Goal: Task Accomplishment & Management: Complete application form

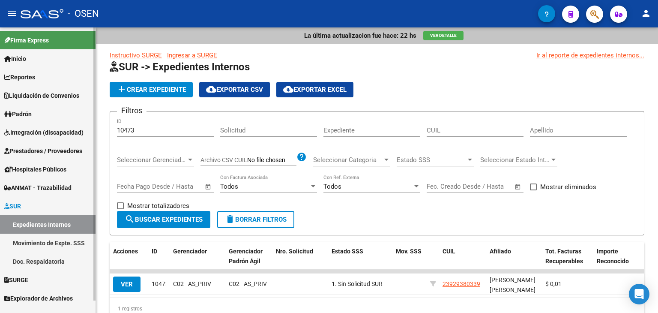
scroll to position [39, 0]
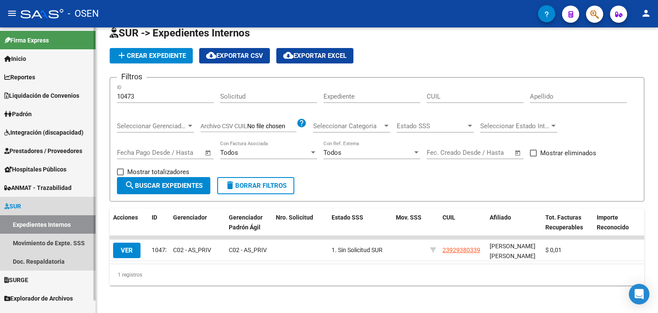
click at [50, 222] on link "Expedientes Internos" at bounding box center [48, 224] width 96 height 18
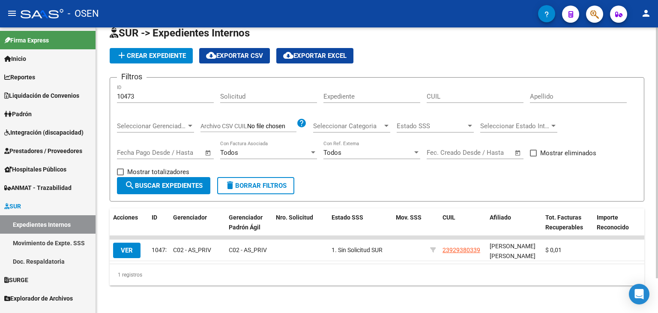
click at [241, 182] on span "delete Borrar Filtros" at bounding box center [256, 186] width 62 height 8
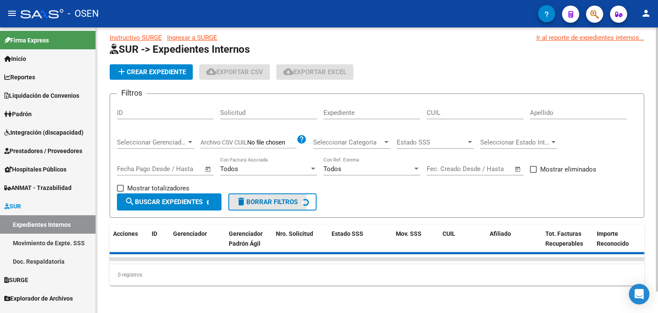
scroll to position [24, 0]
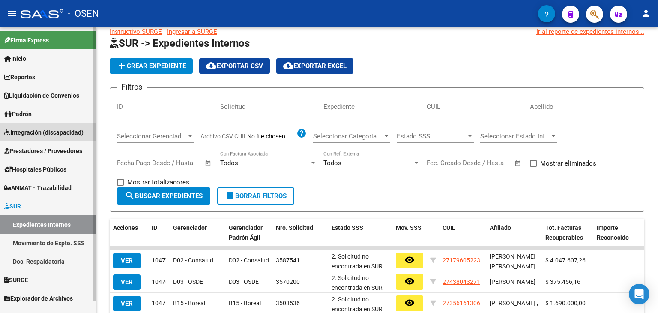
click at [57, 129] on span "Integración (discapacidad)" at bounding box center [43, 132] width 79 height 9
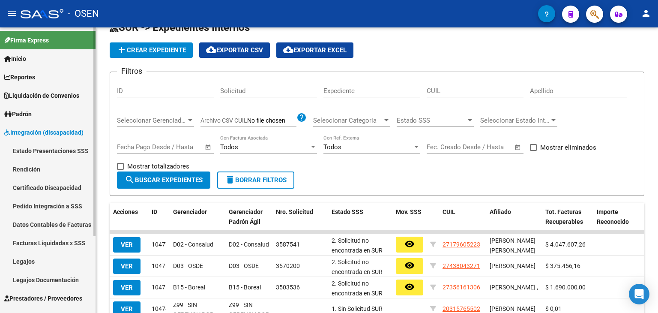
click at [29, 263] on link "Legajos" at bounding box center [48, 261] width 96 height 18
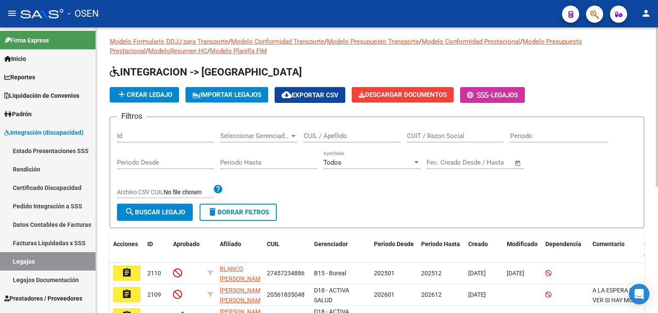
scroll to position [39, 0]
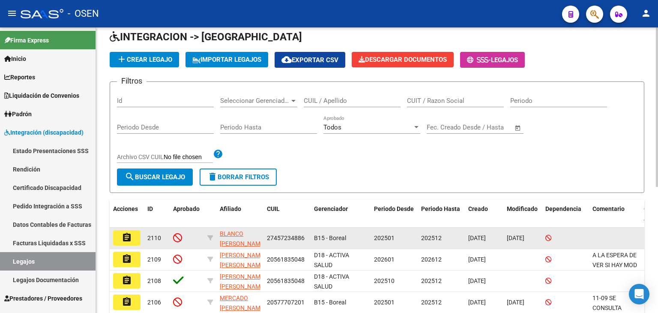
click at [123, 236] on mat-icon "assignment" at bounding box center [127, 237] width 10 height 10
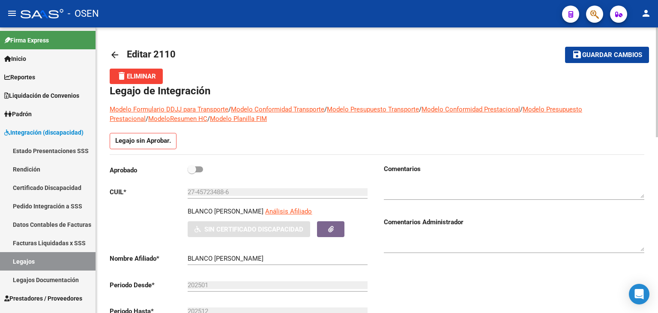
scroll to position [43, 0]
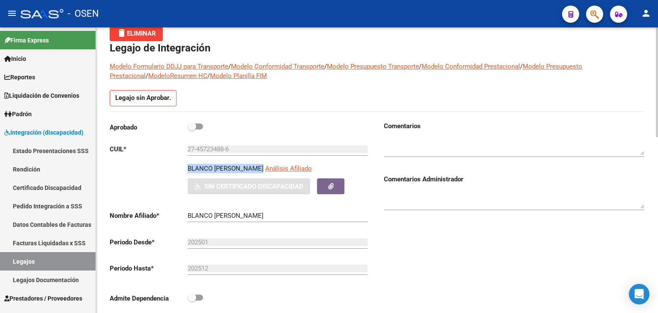
drag, startPoint x: 188, startPoint y: 166, endPoint x: 259, endPoint y: 168, distance: 71.1
click at [259, 168] on p "BLANCO [PERSON_NAME]" at bounding box center [226, 168] width 76 height 9
copy p "BLANCO [PERSON_NAME]"
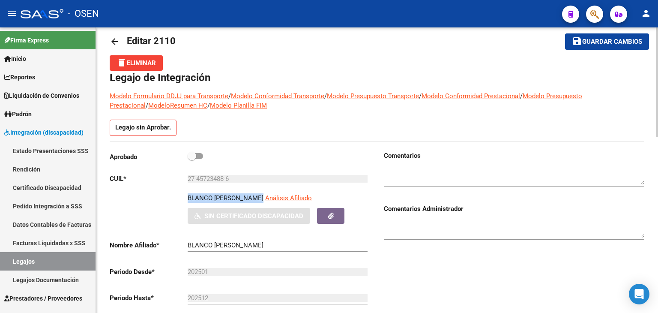
scroll to position [0, 0]
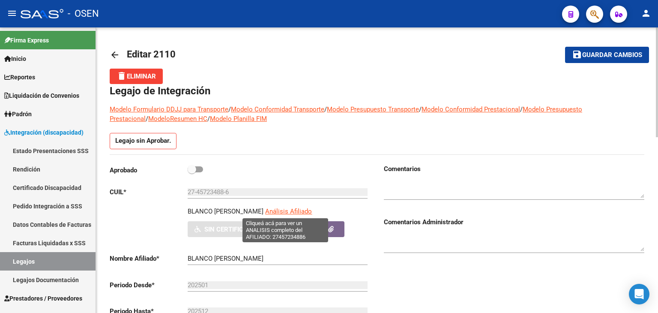
click at [281, 207] on span "Análisis Afiliado" at bounding box center [288, 211] width 47 height 8
type textarea "27457234886"
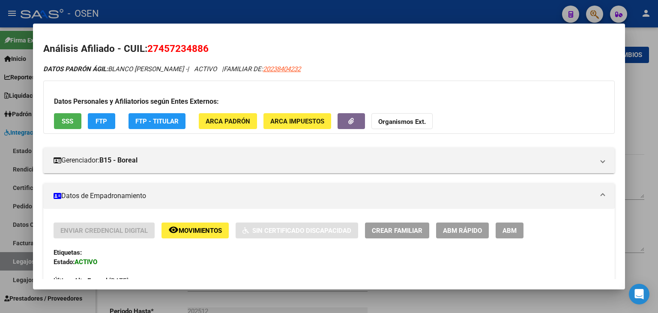
click at [74, 120] on button "SSS" at bounding box center [67, 121] width 27 height 16
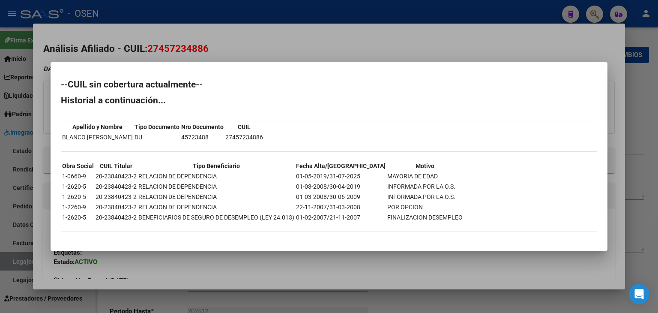
click at [124, 7] on div at bounding box center [329, 156] width 658 height 313
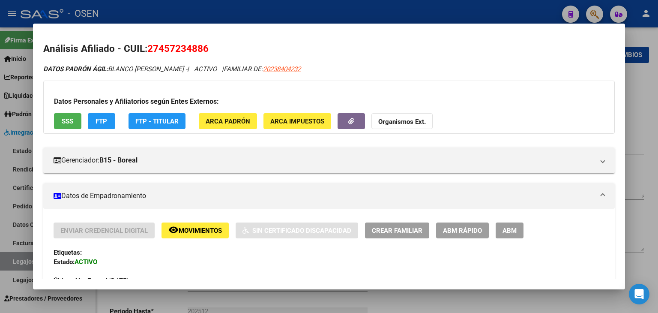
click at [124, 7] on div at bounding box center [329, 156] width 658 height 313
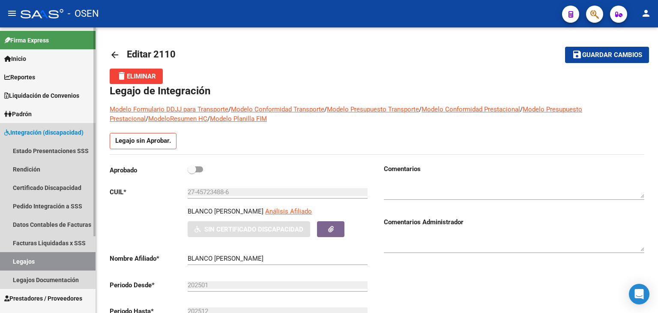
click at [50, 260] on link "Legajos" at bounding box center [48, 261] width 96 height 18
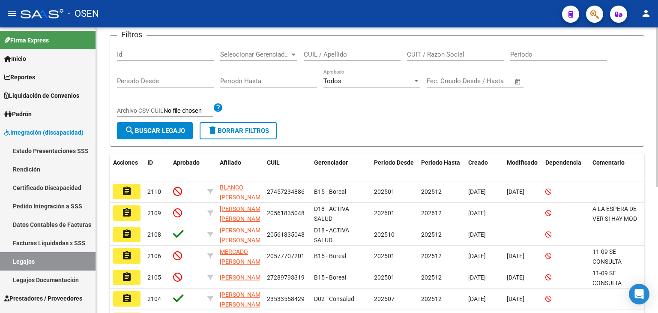
scroll to position [171, 0]
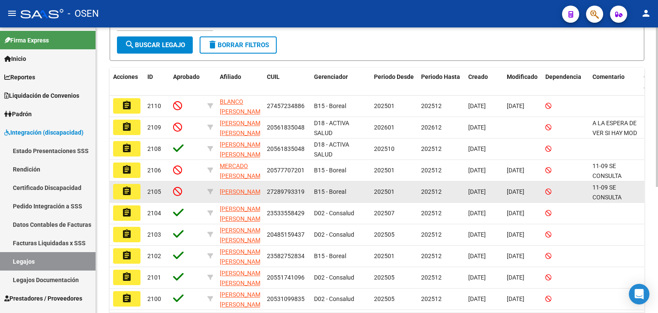
click at [121, 192] on button "assignment" at bounding box center [126, 191] width 27 height 15
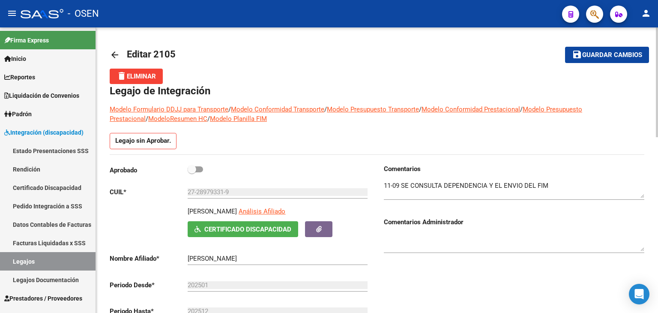
drag, startPoint x: 186, startPoint y: 211, endPoint x: 264, endPoint y: 212, distance: 78.4
click at [264, 212] on div "[PERSON_NAME] Análisis Afiliado Certificado Discapacidad ARCA Padrón" at bounding box center [240, 221] width 260 height 30
copy p "[PERSON_NAME]"
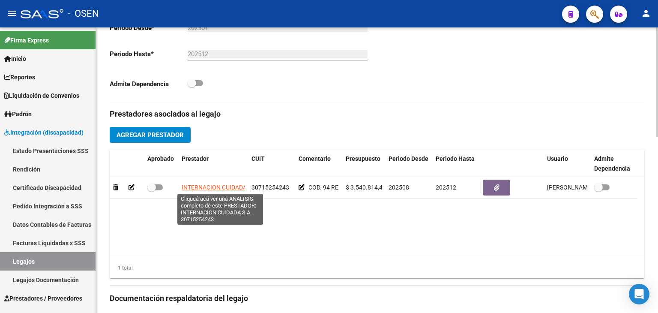
scroll to position [0, 14]
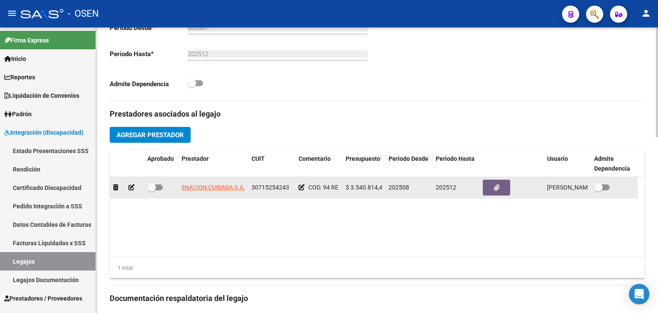
drag, startPoint x: 182, startPoint y: 188, endPoint x: 245, endPoint y: 191, distance: 63.5
click at [245, 191] on datatable-body-cell "INTERNACION CUIDADA S.A." at bounding box center [213, 187] width 70 height 21
copy span "INTERNACION CUIDADA S.A."
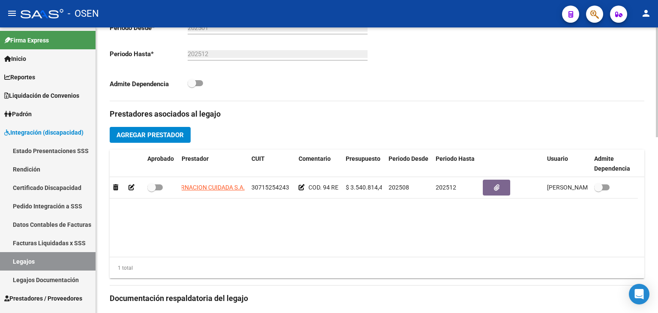
click at [213, 229] on datatable-body "INTERNACION CUIDADA S.A. 30715254243 COD. 94 REHABILITACION- INTERNACION $ 3.54…" at bounding box center [377, 217] width 535 height 80
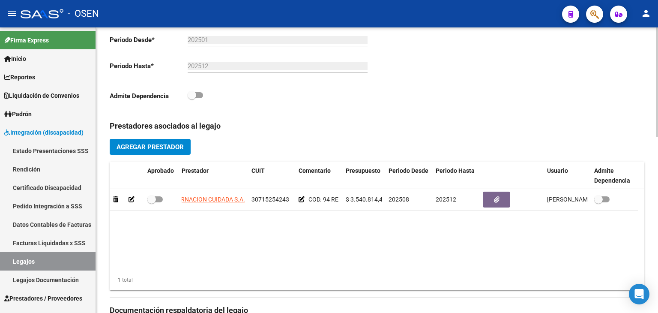
scroll to position [300, 0]
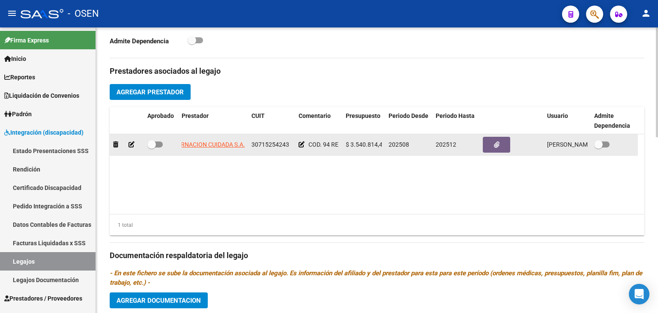
click at [163, 139] on div at bounding box center [160, 144] width 27 height 11
click at [161, 143] on span at bounding box center [154, 144] width 15 height 6
click at [152, 147] on input "checkbox" at bounding box center [151, 147] width 0 height 0
checkbox input "true"
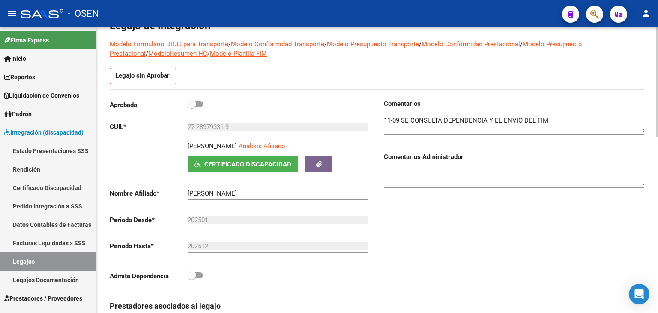
scroll to position [0, 0]
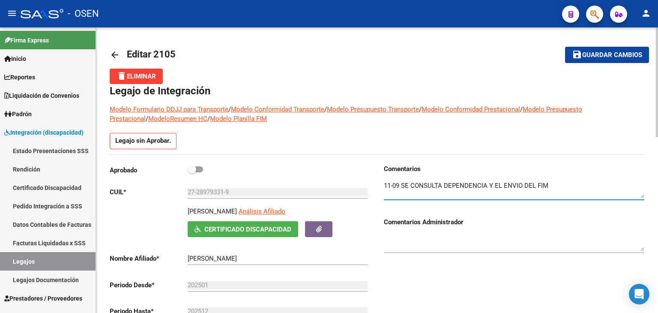
click at [556, 186] on textarea at bounding box center [514, 189] width 260 height 17
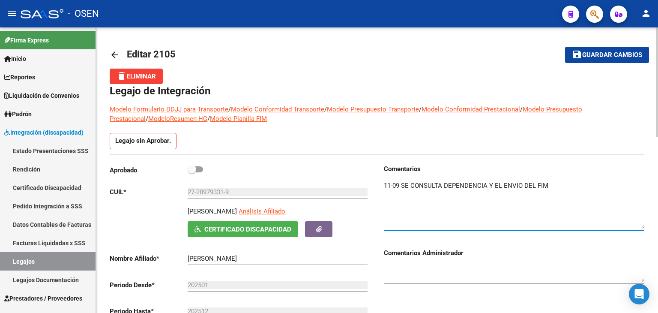
drag, startPoint x: 643, startPoint y: 196, endPoint x: 648, endPoint y: 227, distance: 31.3
click at [549, 181] on textarea at bounding box center [514, 205] width 260 height 48
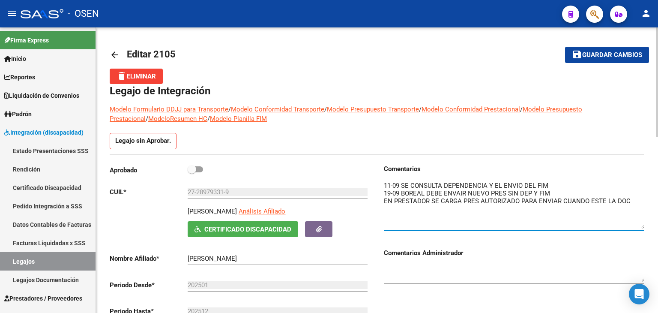
type textarea "11-09 SE CONSULTA DEPENDENCIA Y EL ENVIO DEL FIM 19-09 BOREAL DEBE ENVAIR NUEVO…"
click at [591, 54] on span "Guardar cambios" at bounding box center [612, 55] width 60 height 8
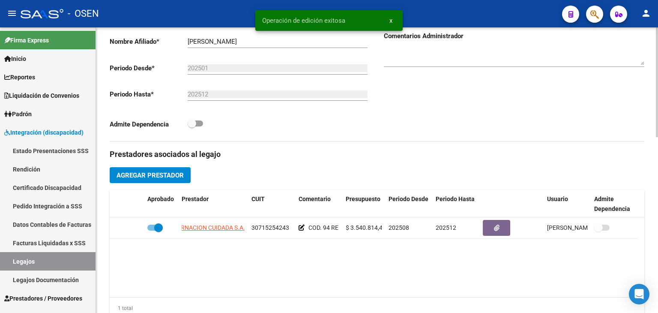
scroll to position [257, 0]
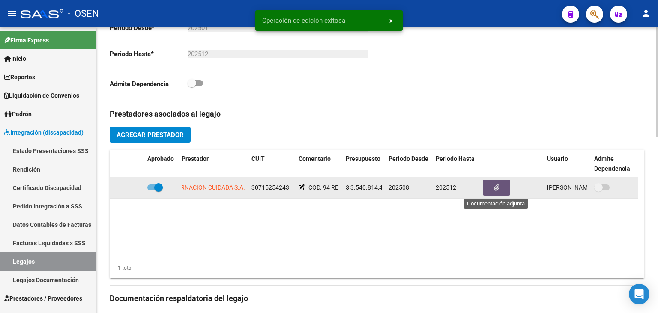
click at [496, 185] on icon "button" at bounding box center [497, 187] width 6 height 6
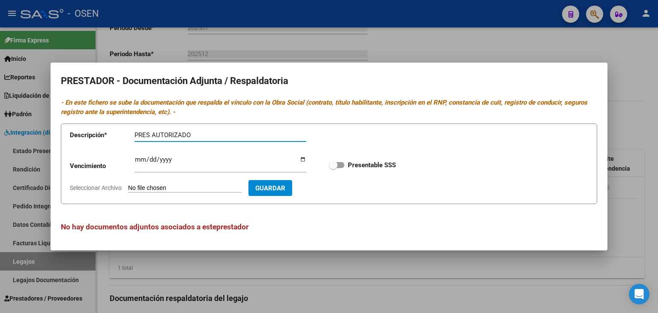
type input "PRES AUTORIZADO"
click at [207, 189] on input "Seleccionar Archivo" at bounding box center [185, 188] width 114 height 8
type input "C:\fakepath\PRES [PERSON_NAME].pdf"
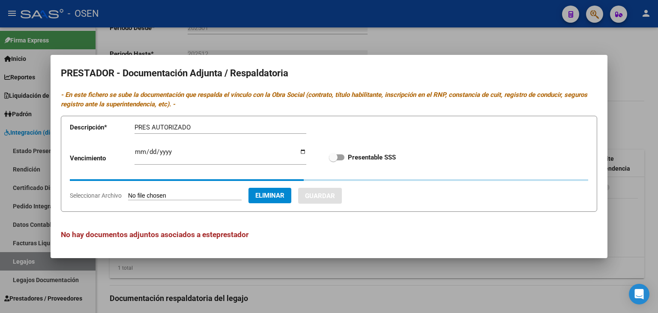
click at [231, 123] on app-form-text-field "Descripción * PRES AUTORIZADO Descripción" at bounding box center [194, 129] width 249 height 26
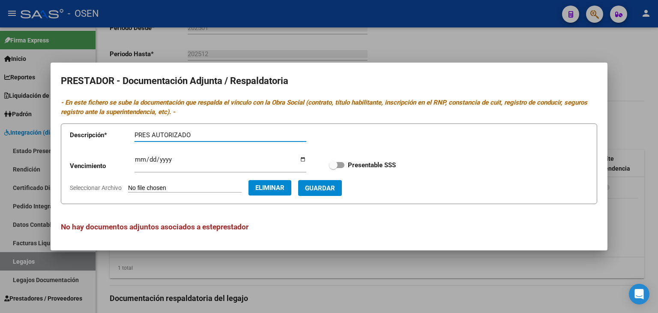
paste input "[PERSON_NAME]"
type input "PRES AUTORIZADO [PERSON_NAME] 2025"
click at [335, 190] on span "Guardar" at bounding box center [320, 188] width 30 height 8
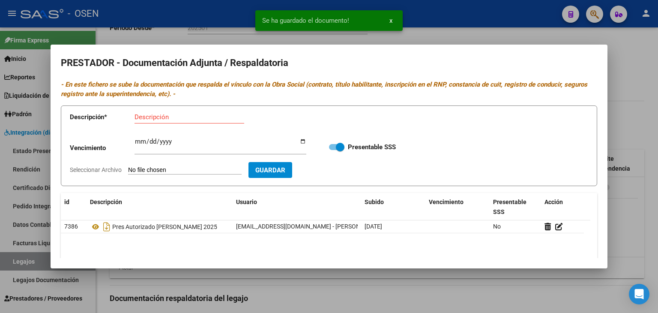
click at [331, 148] on span at bounding box center [336, 147] width 15 height 6
click at [333, 150] on input "Presentable SSS" at bounding box center [333, 150] width 0 height 0
checkbox input "false"
click at [618, 199] on div at bounding box center [329, 156] width 658 height 313
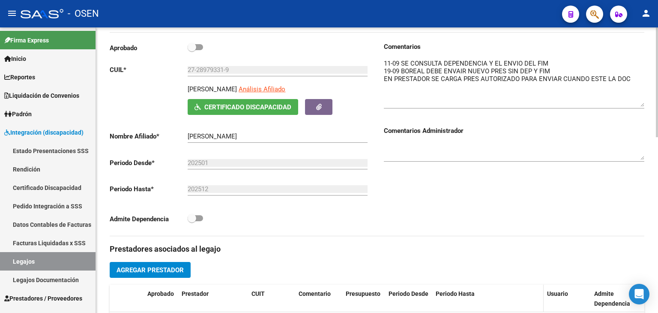
scroll to position [0, 0]
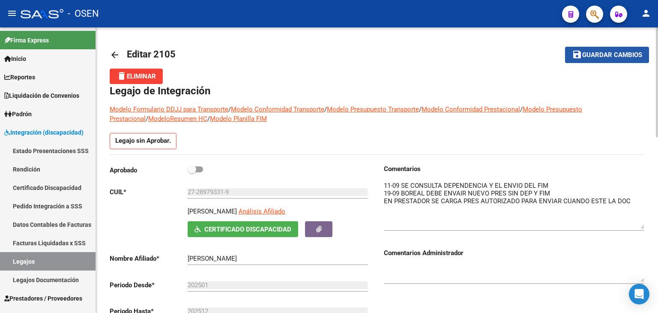
click at [588, 59] on span "Guardar cambios" at bounding box center [612, 55] width 60 height 8
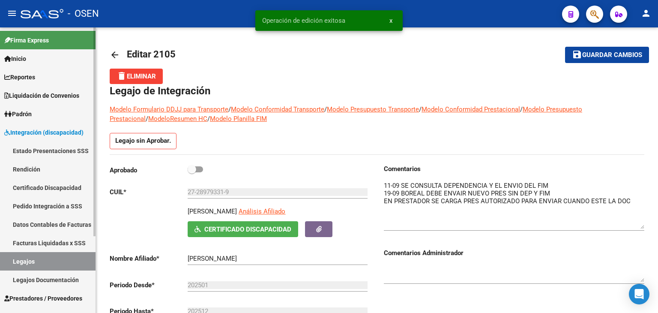
click at [29, 256] on link "Legajos" at bounding box center [48, 261] width 96 height 18
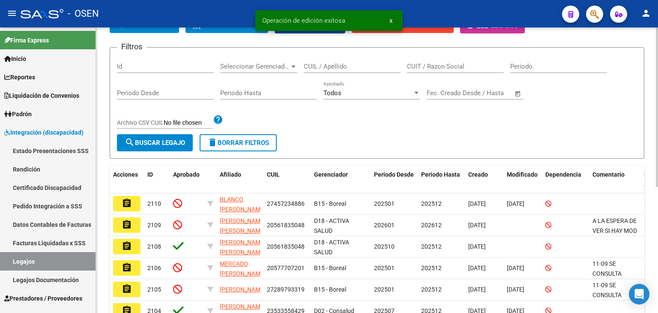
scroll to position [86, 0]
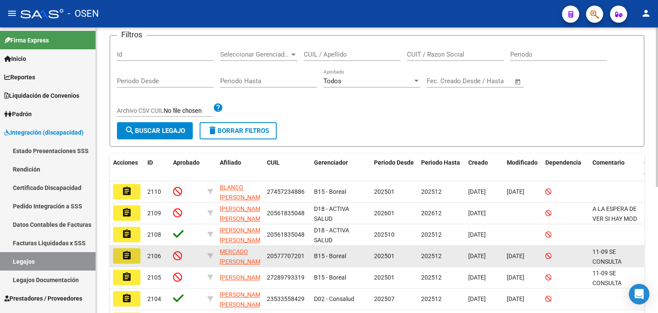
click at [120, 255] on button "assignment" at bounding box center [126, 255] width 27 height 15
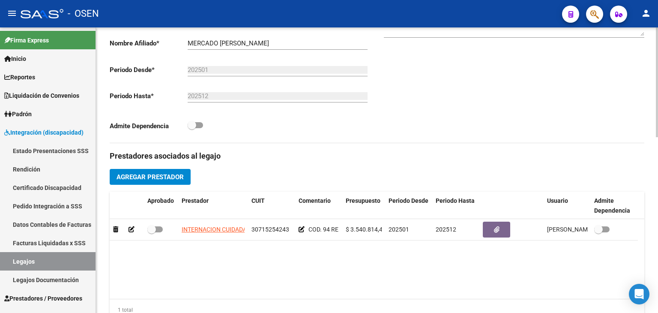
scroll to position [300, 0]
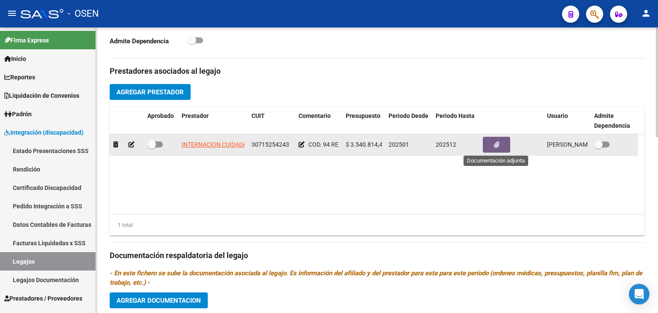
click at [505, 143] on button "button" at bounding box center [496, 145] width 27 height 16
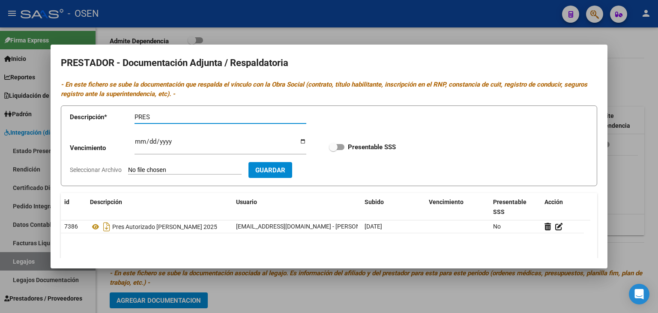
paste input "MERCADO [PERSON_NAME]"
type input "PRES MERCADO [PERSON_NAME] 2025"
click at [174, 171] on input "Seleccionar Archivo" at bounding box center [185, 170] width 114 height 8
type input "C:\fakepath\PRES MERCADO [PERSON_NAME].pdf"
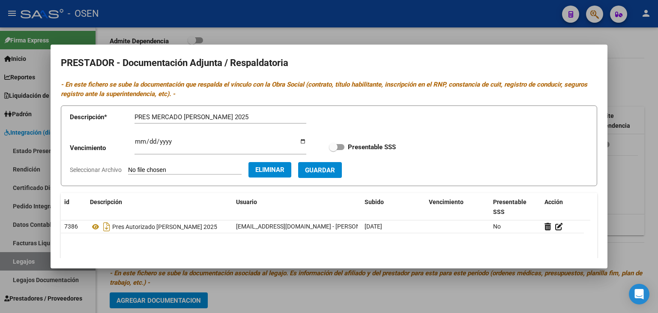
click at [335, 173] on span "Guardar" at bounding box center [320, 170] width 30 height 8
checkbox input "true"
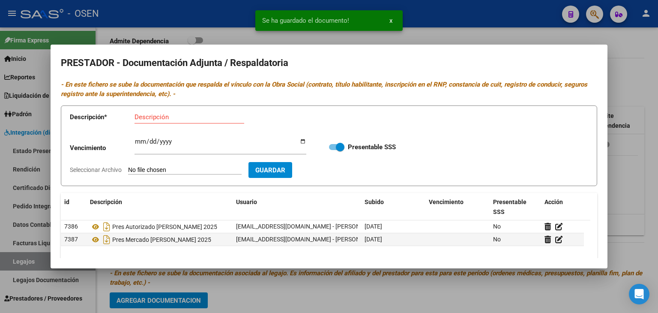
click at [653, 60] on div at bounding box center [329, 156] width 658 height 313
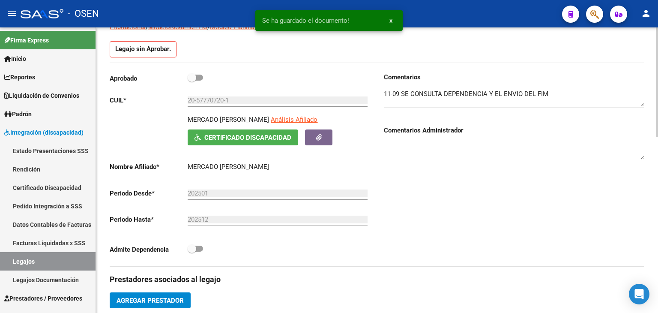
scroll to position [86, 0]
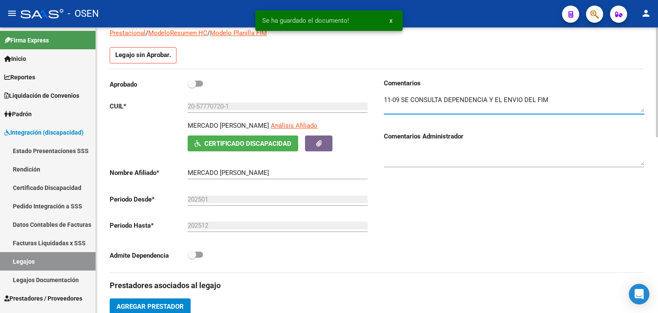
click at [551, 100] on textarea at bounding box center [514, 103] width 260 height 17
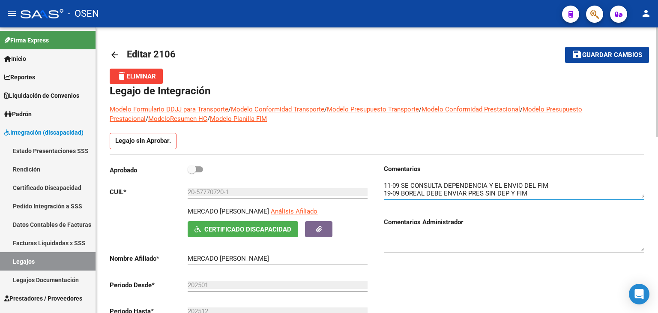
scroll to position [7, 0]
type textarea "11-09 SE CONSULTA DEPENDENCIA Y EL ENVIO DEL FIM 19-09 BOREAL DEBE ENVIAR PRES …"
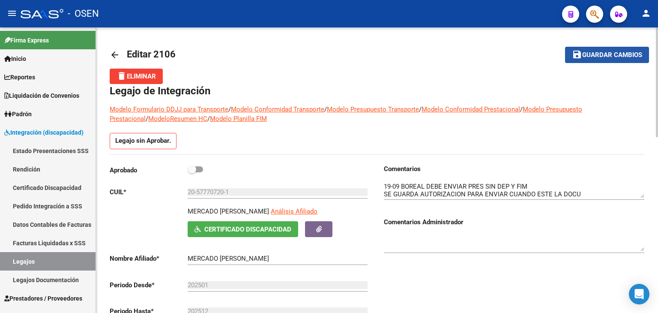
click at [609, 54] on span "Guardar cambios" at bounding box center [612, 55] width 60 height 8
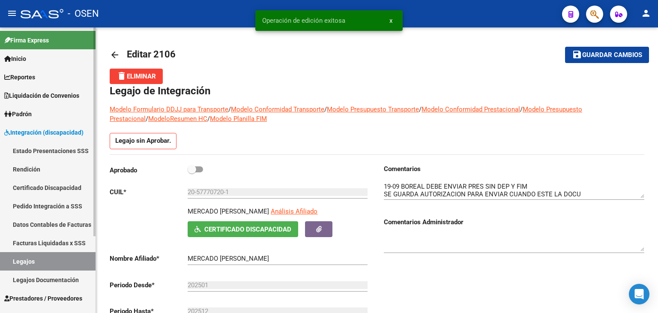
drag, startPoint x: 44, startPoint y: 264, endPoint x: 70, endPoint y: 252, distance: 28.8
click at [44, 264] on link "Legajos" at bounding box center [48, 261] width 96 height 18
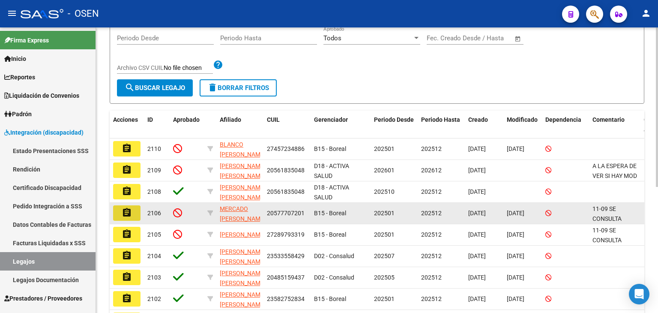
click at [125, 212] on mat-icon "assignment" at bounding box center [127, 212] width 10 height 10
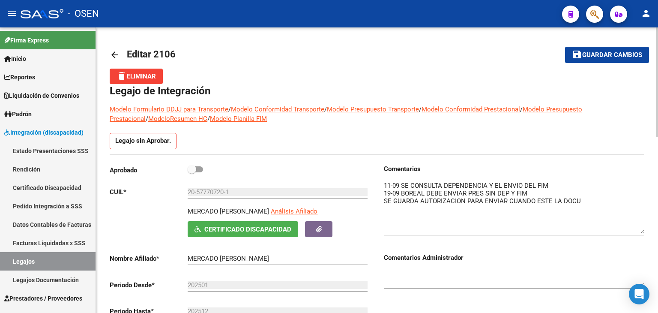
drag, startPoint x: 641, startPoint y: 195, endPoint x: 642, endPoint y: 233, distance: 38.6
click at [642, 233] on textarea at bounding box center [514, 207] width 260 height 53
drag, startPoint x: 557, startPoint y: 181, endPoint x: 374, endPoint y: 180, distance: 183.4
click at [374, 180] on div "Aprobado CUIL * 20-57770720-1 Ingresar CUIL MERCADO [PERSON_NAME] Análisis Afil…" at bounding box center [377, 261] width 535 height 194
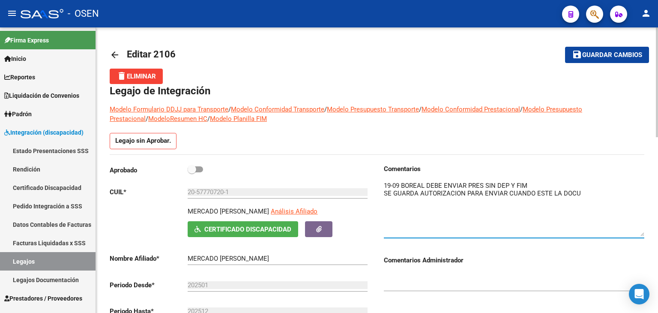
click at [400, 209] on textarea at bounding box center [514, 208] width 260 height 55
drag, startPoint x: 394, startPoint y: 207, endPoint x: 421, endPoint y: 197, distance: 29.3
click at [395, 204] on textarea at bounding box center [514, 208] width 260 height 55
click at [585, 200] on textarea at bounding box center [514, 208] width 260 height 55
paste textarea "11-09 SE CONSULTA DEPENDENCIA Y EL ENVIO DEL FIM"
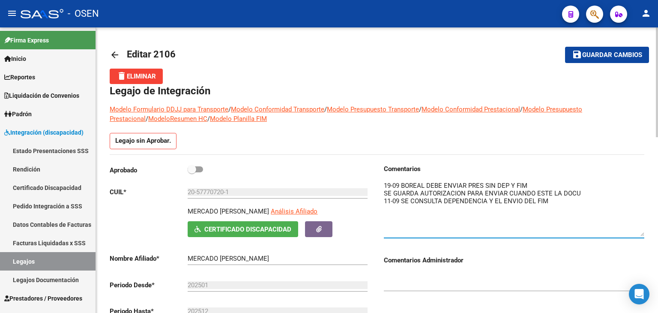
click at [534, 181] on textarea at bounding box center [514, 208] width 260 height 55
type textarea "19-09 BOREAL DEBE ENVIAR PRES SIN DEP Y FIM SE GUARDA AUTORIZACION PARA ENVIAR …"
click at [623, 52] on span "Guardar cambios" at bounding box center [612, 55] width 60 height 8
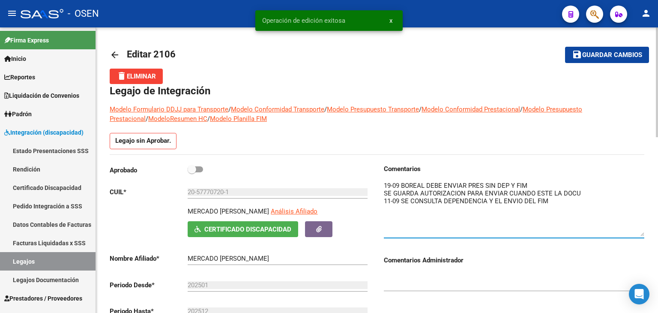
drag, startPoint x: 492, startPoint y: 202, endPoint x: 359, endPoint y: 182, distance: 134.3
click at [359, 182] on div "Aprobado CUIL * 20-57770720-1 Ingresar CUIL MERCADO [PERSON_NAME] Análisis Afil…" at bounding box center [377, 261] width 535 height 194
click at [613, 56] on span "Guardar cambios" at bounding box center [612, 55] width 60 height 8
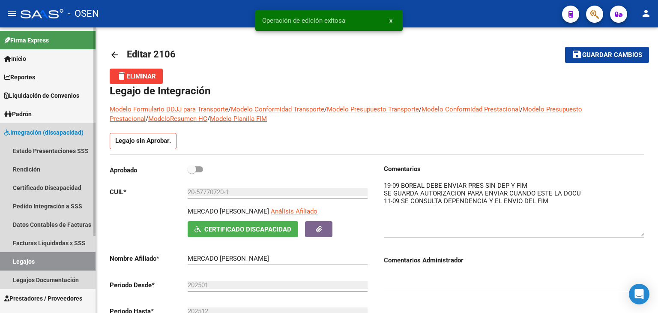
click at [63, 261] on link "Legajos" at bounding box center [48, 261] width 96 height 18
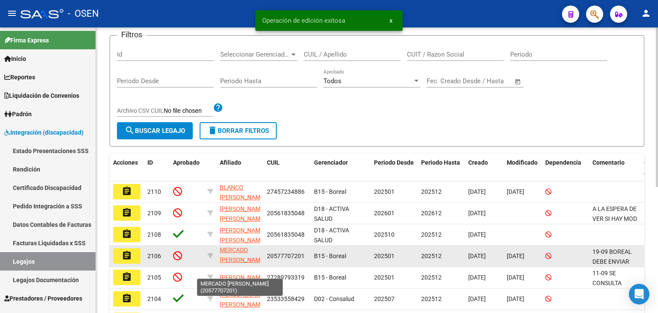
scroll to position [11, 0]
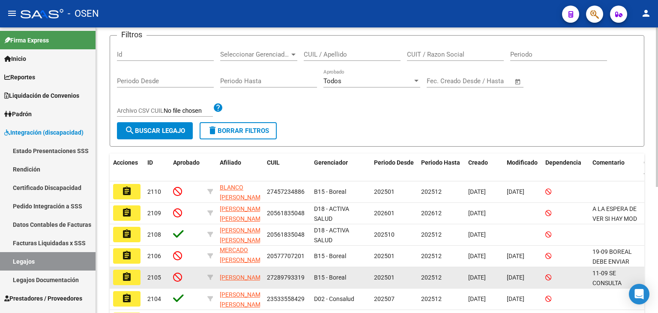
click at [135, 280] on button "assignment" at bounding box center [126, 276] width 27 height 15
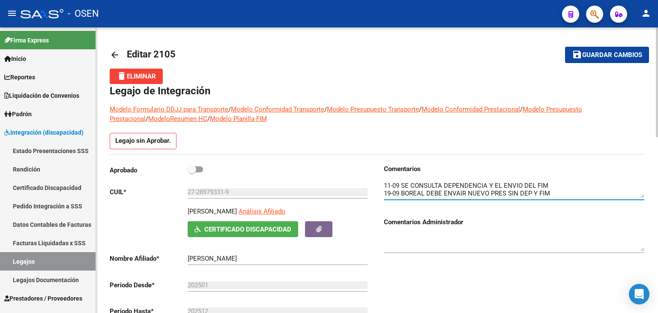
drag, startPoint x: 640, startPoint y: 198, endPoint x: 613, endPoint y: 224, distance: 37.6
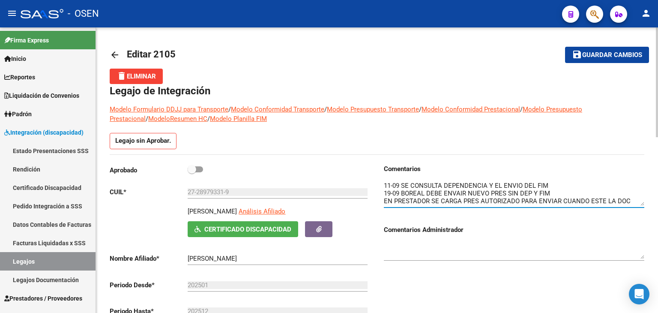
drag, startPoint x: 640, startPoint y: 194, endPoint x: 644, endPoint y: 224, distance: 30.7
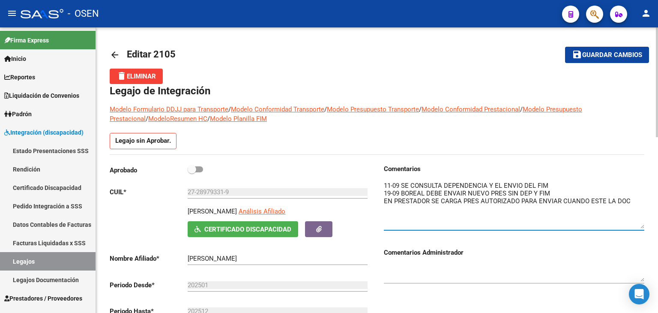
drag, startPoint x: 641, startPoint y: 201, endPoint x: 363, endPoint y: 149, distance: 282.4
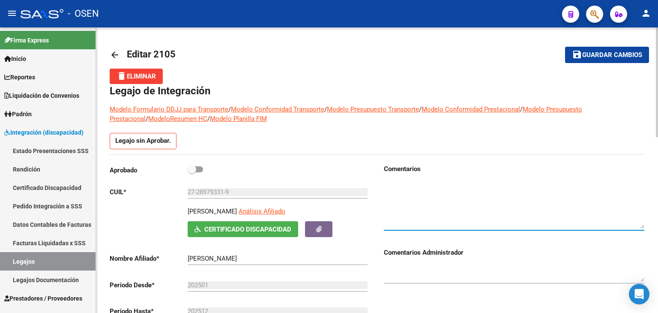
paste textarea "19-09 BOREAL DEBE ENVIAR PRES SIN DEP Y FIM SE GUARDA AUTORIZACION PARA ENVIAR …"
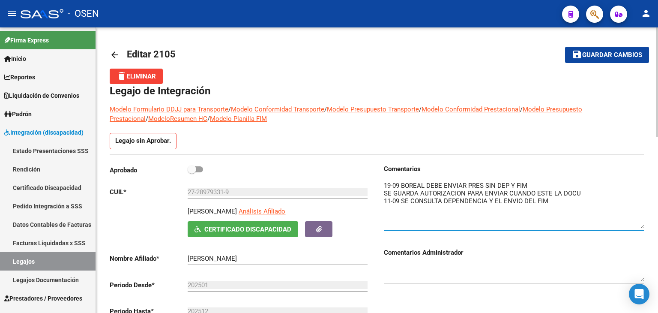
type textarea "19-09 BOREAL DEBE ENVIAR PRES SIN DEP Y FIM SE GUARDA AUTORIZACION PARA ENVIAR …"
drag, startPoint x: 602, startPoint y: 51, endPoint x: 559, endPoint y: 59, distance: 44.5
click at [601, 51] on span "save Guardar cambios" at bounding box center [607, 55] width 70 height 8
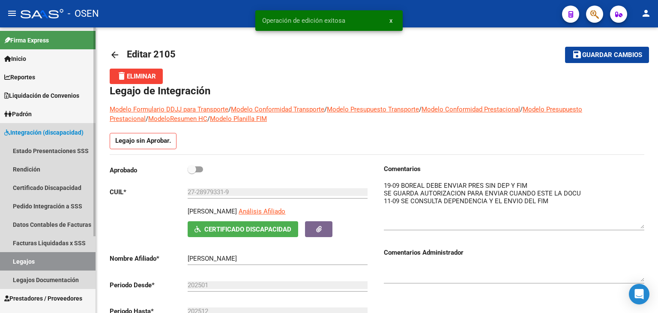
click at [79, 260] on link "Legajos" at bounding box center [48, 261] width 96 height 18
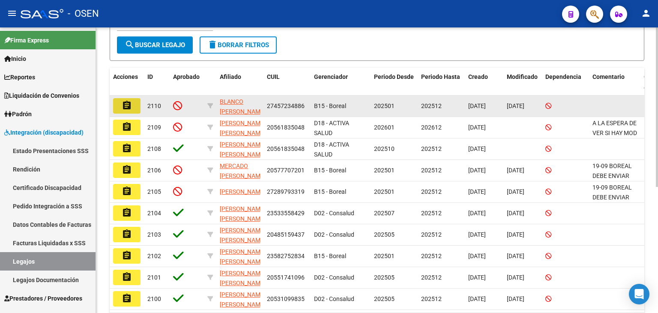
click at [131, 108] on mat-icon "assignment" at bounding box center [127, 105] width 10 height 10
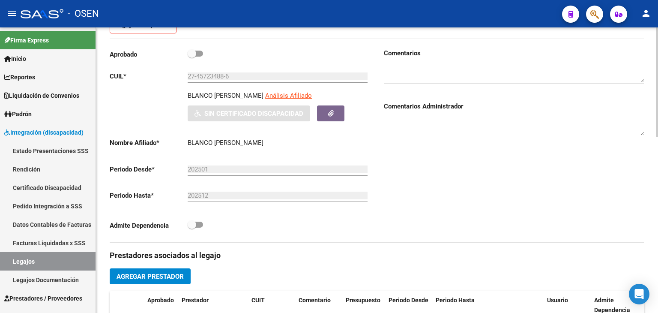
scroll to position [115, 0]
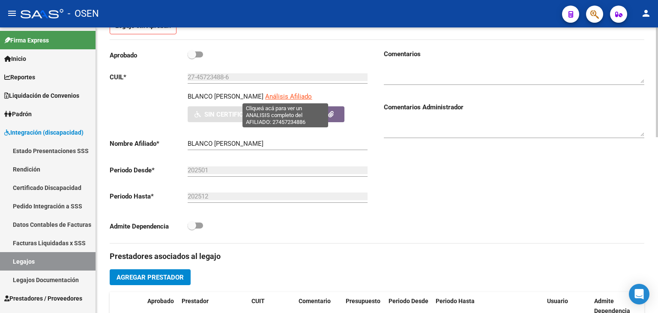
click at [278, 95] on span "Análisis Afiliado" at bounding box center [288, 97] width 47 height 8
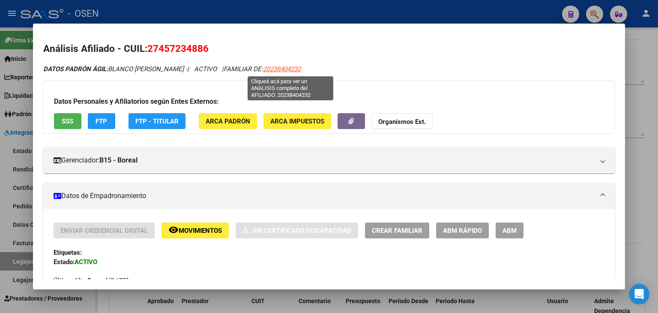
click at [298, 67] on span "20238404232" at bounding box center [282, 69] width 38 height 8
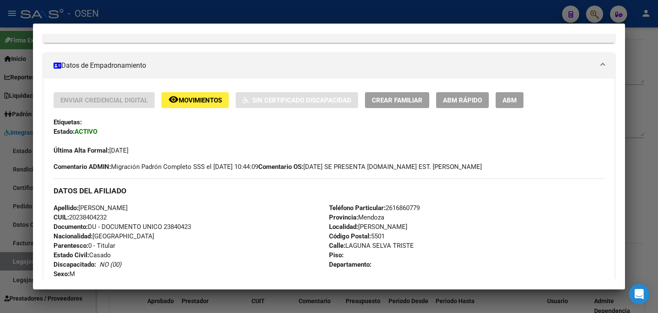
scroll to position [0, 0]
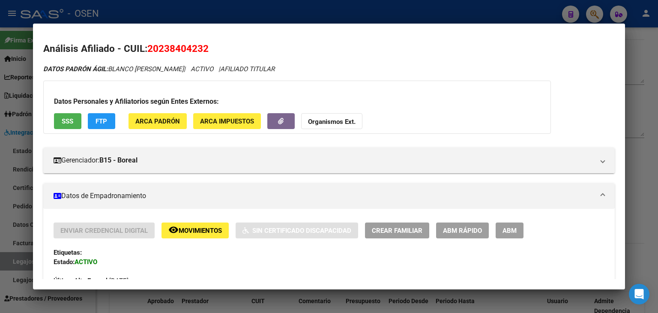
click at [71, 120] on span "SSS" at bounding box center [68, 121] width 12 height 8
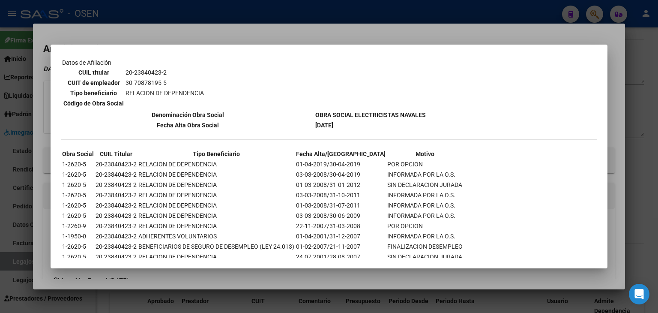
scroll to position [612, 0]
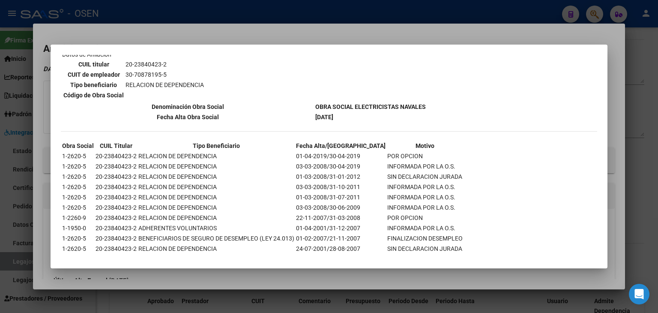
click at [363, 12] on div at bounding box center [329, 156] width 658 height 313
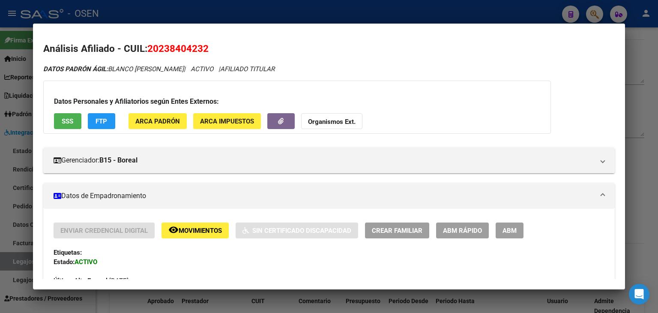
click at [358, 12] on div at bounding box center [329, 156] width 658 height 313
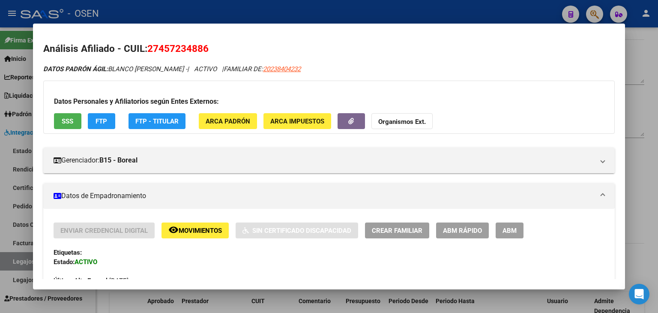
click at [337, 12] on div at bounding box center [329, 156] width 658 height 313
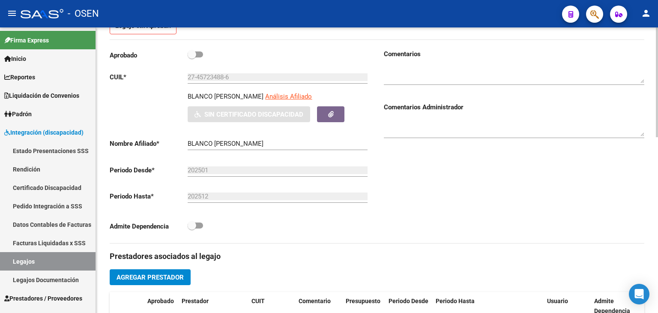
scroll to position [29, 0]
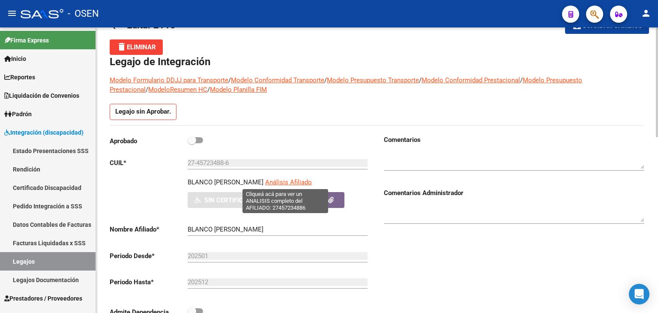
click at [290, 181] on span "Análisis Afiliado" at bounding box center [288, 182] width 47 height 8
type textarea "27457234886"
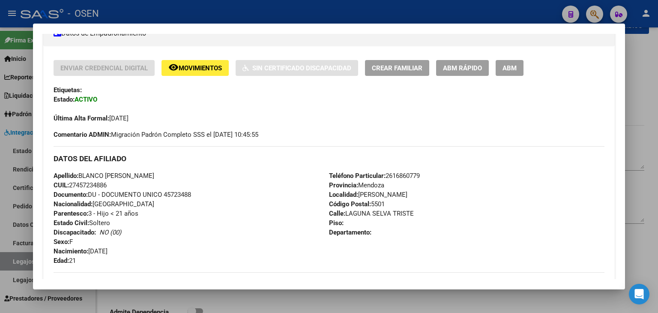
scroll to position [171, 0]
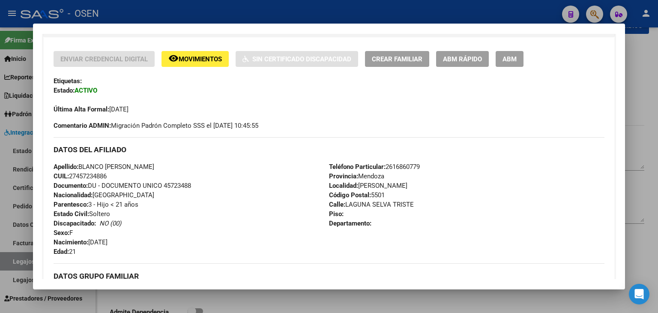
click at [655, 95] on div at bounding box center [329, 156] width 658 height 313
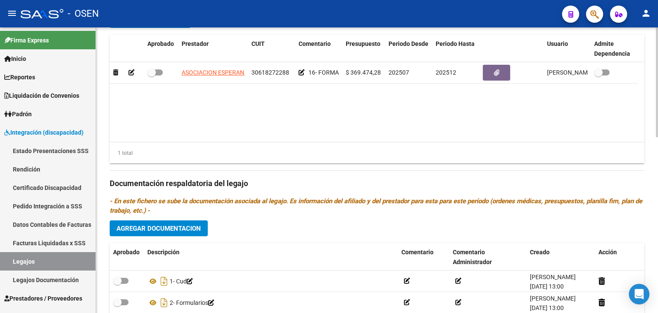
scroll to position [415, 0]
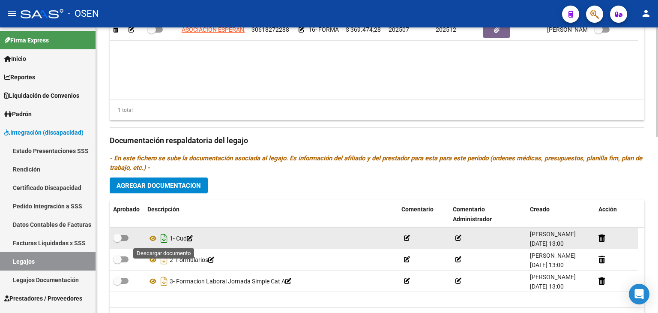
click at [163, 236] on icon "Descargar documento" at bounding box center [164, 238] width 11 height 14
